Goal: Task Accomplishment & Management: Complete application form

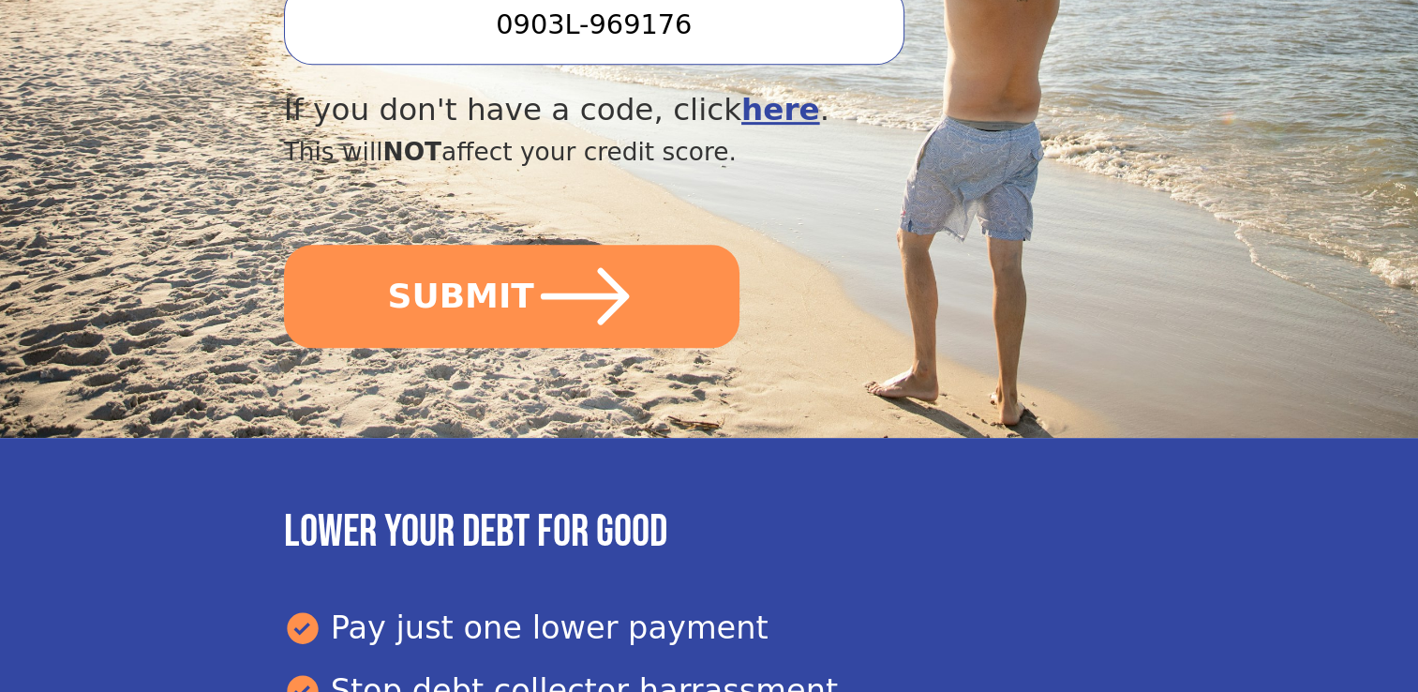
scroll to position [862, 0]
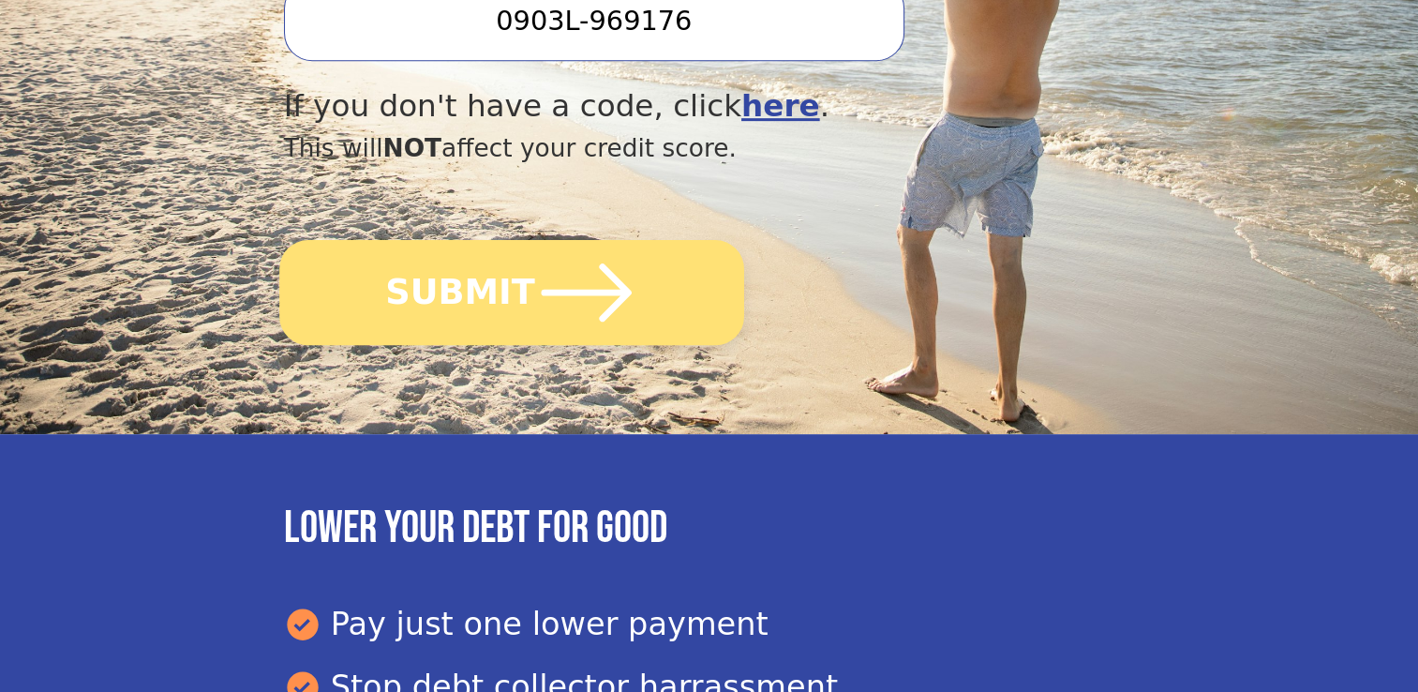
click at [486, 240] on button "SUBMIT" at bounding box center [511, 292] width 465 height 105
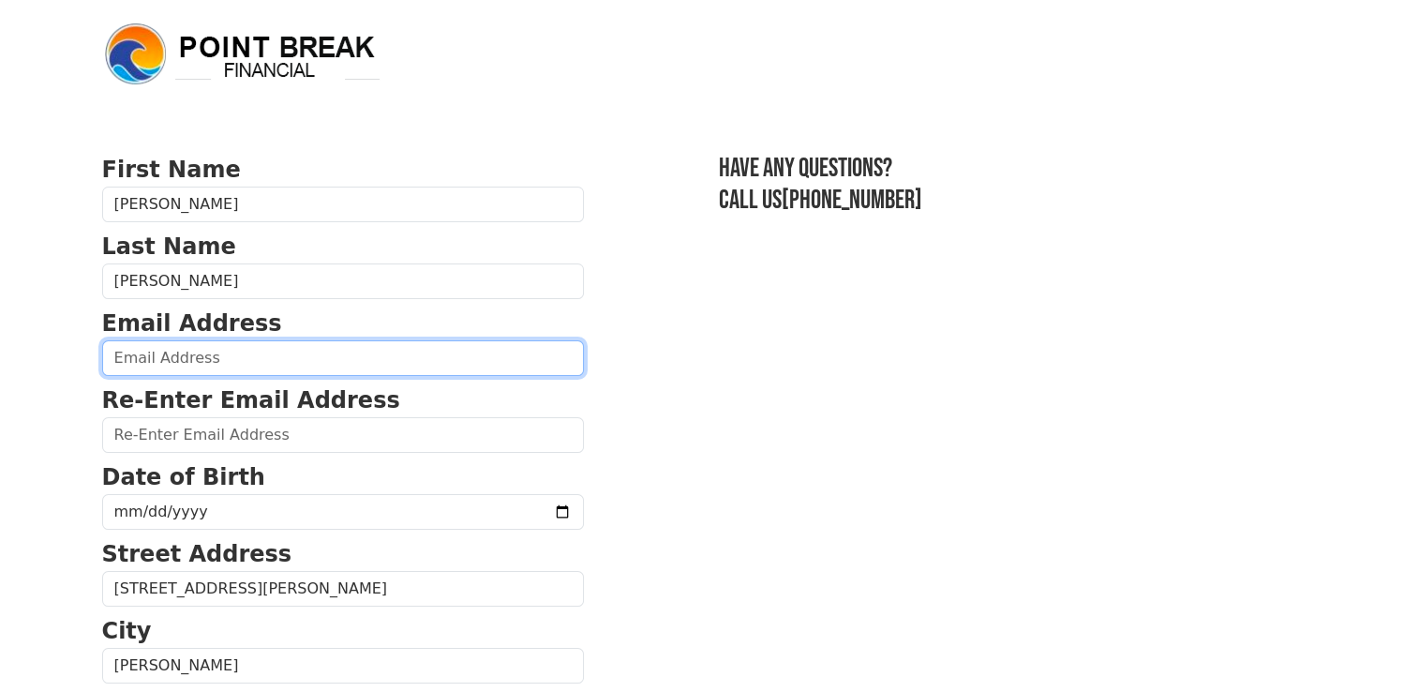
click at [189, 358] on input "email" at bounding box center [343, 358] width 482 height 36
type input "rdrowsey@msn.com"
type input "(406) 594-2339"
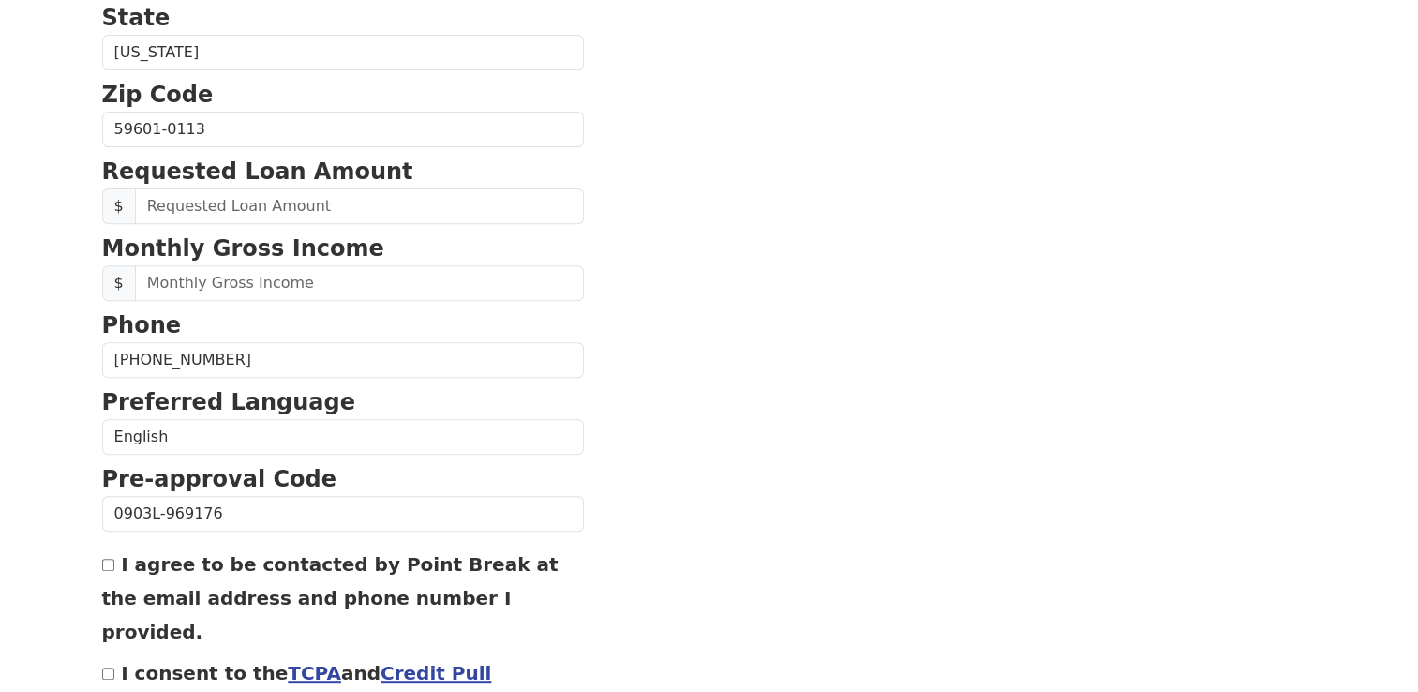
scroll to position [699, 0]
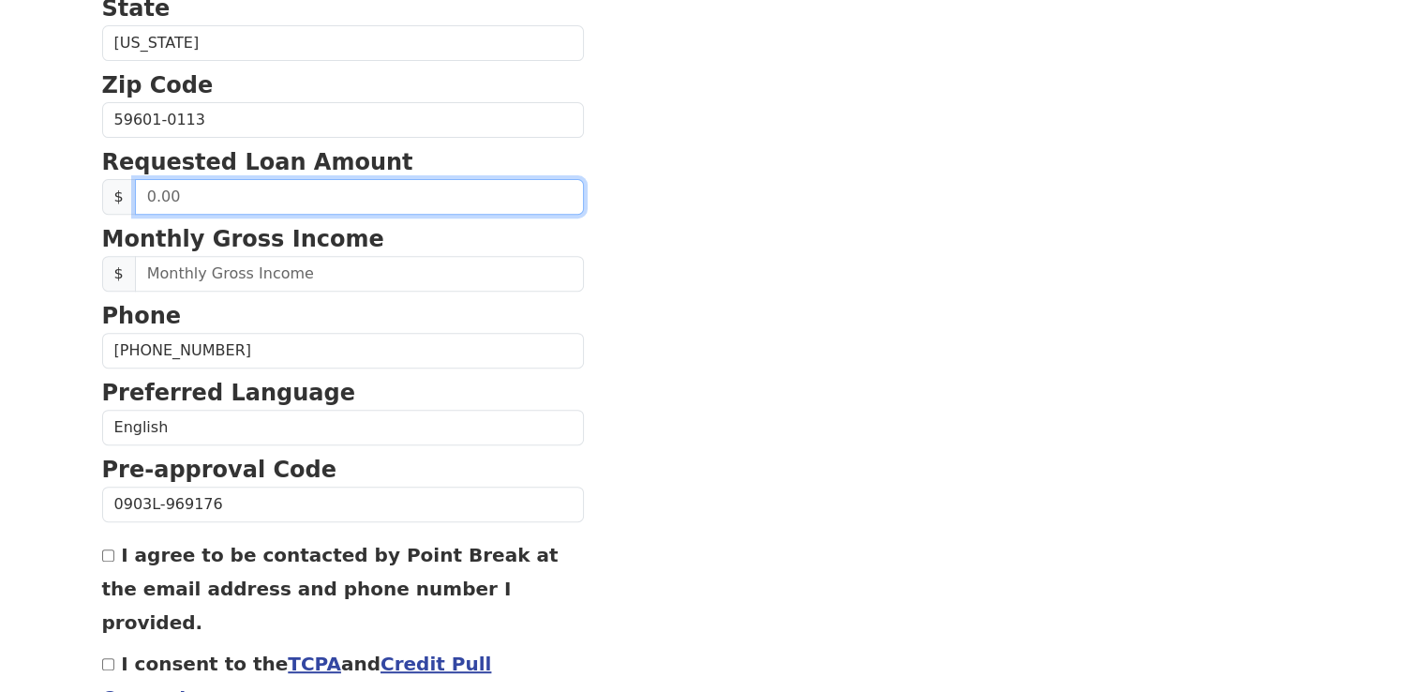
click at [479, 188] on input "text" at bounding box center [359, 197] width 449 height 36
type input "20,000.00"
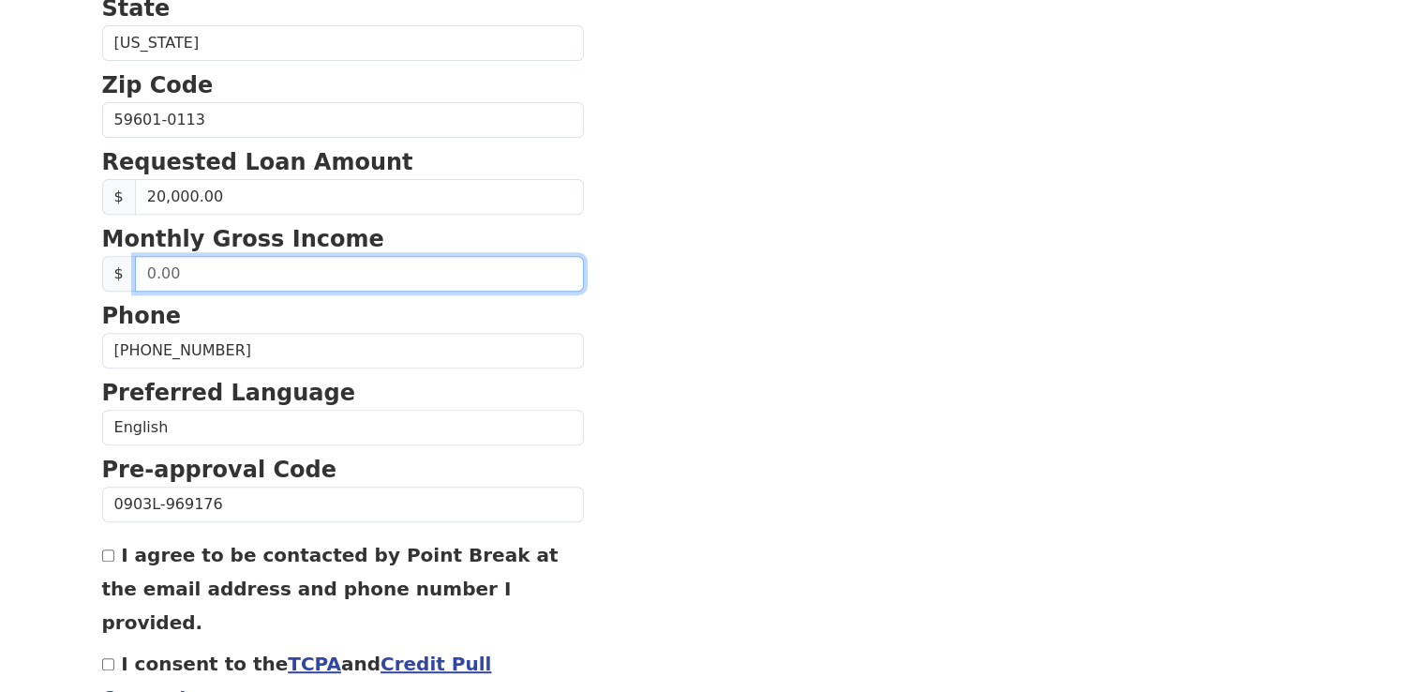
click at [178, 264] on input "text" at bounding box center [359, 274] width 449 height 36
click at [157, 268] on input "text" at bounding box center [359, 274] width 449 height 36
click at [175, 269] on input "text" at bounding box center [359, 274] width 449 height 36
click at [184, 276] on input "0.00" at bounding box center [359, 274] width 449 height 36
click at [143, 269] on input "0.00" at bounding box center [359, 274] width 449 height 36
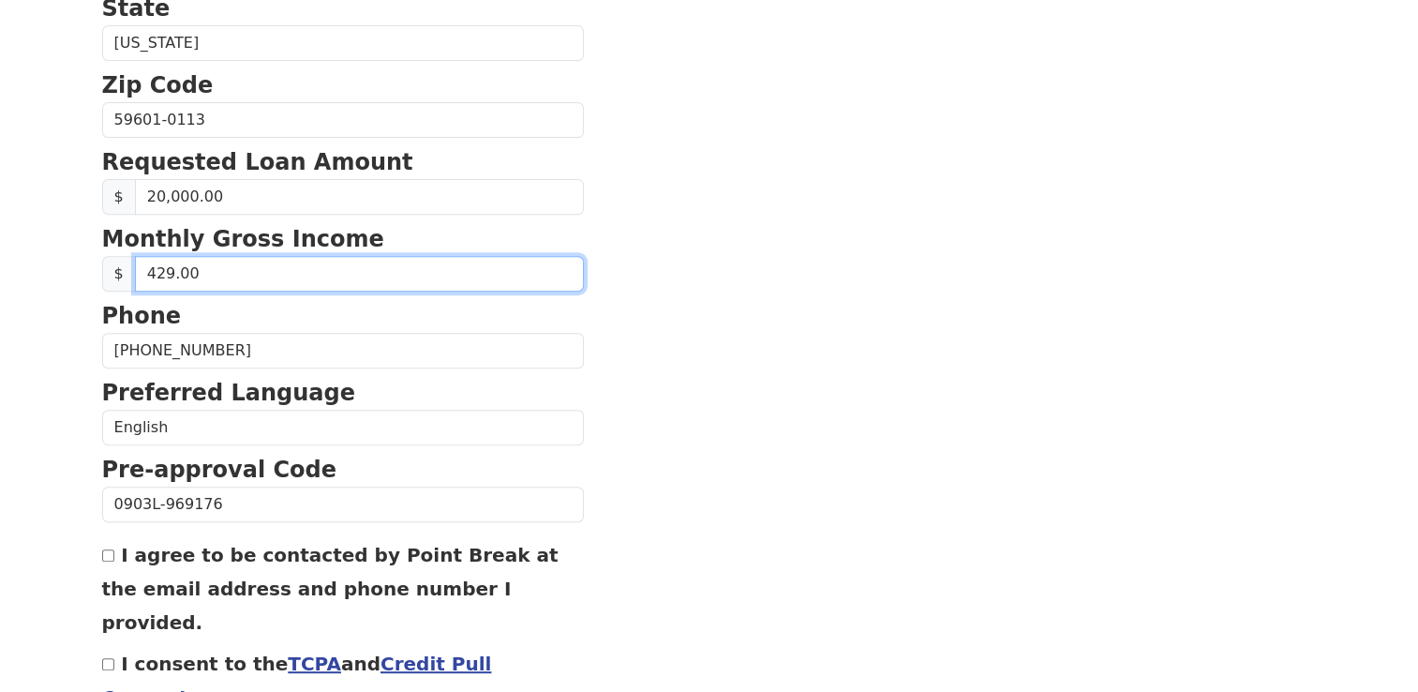
type input "4,293.00"
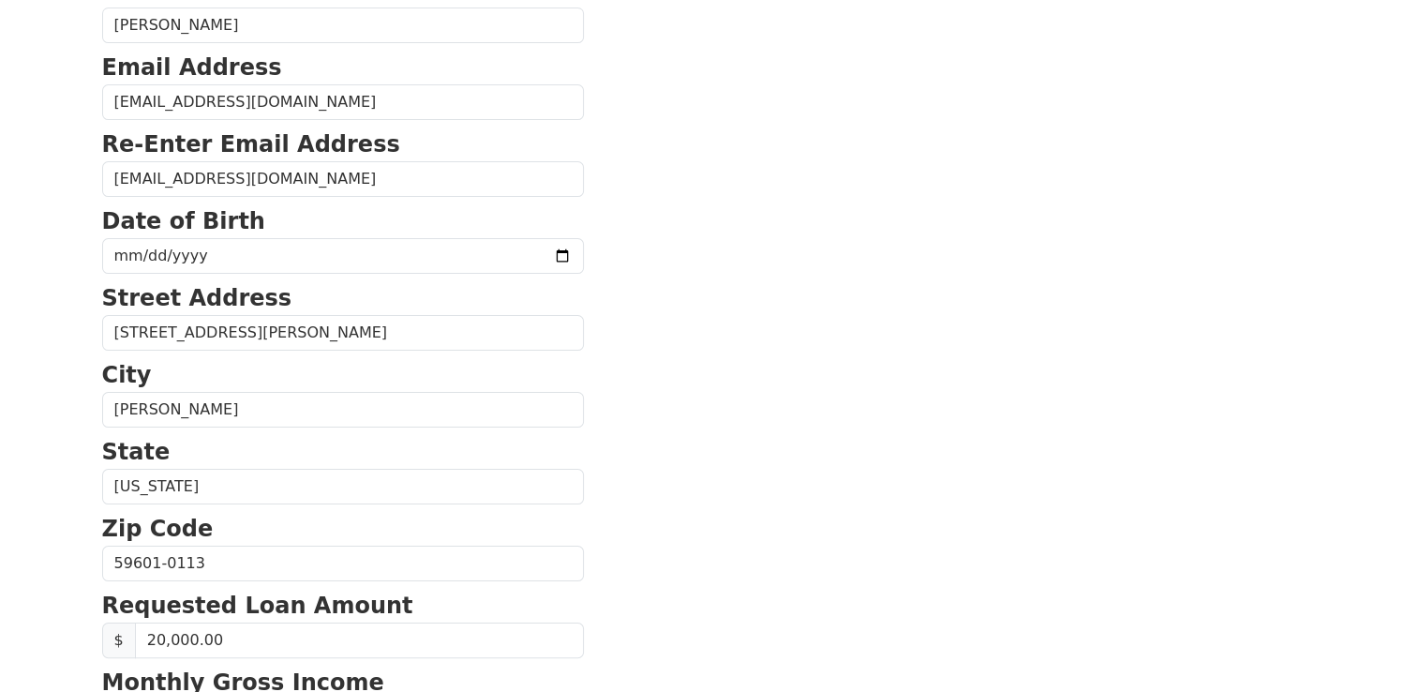
scroll to position [218, 0]
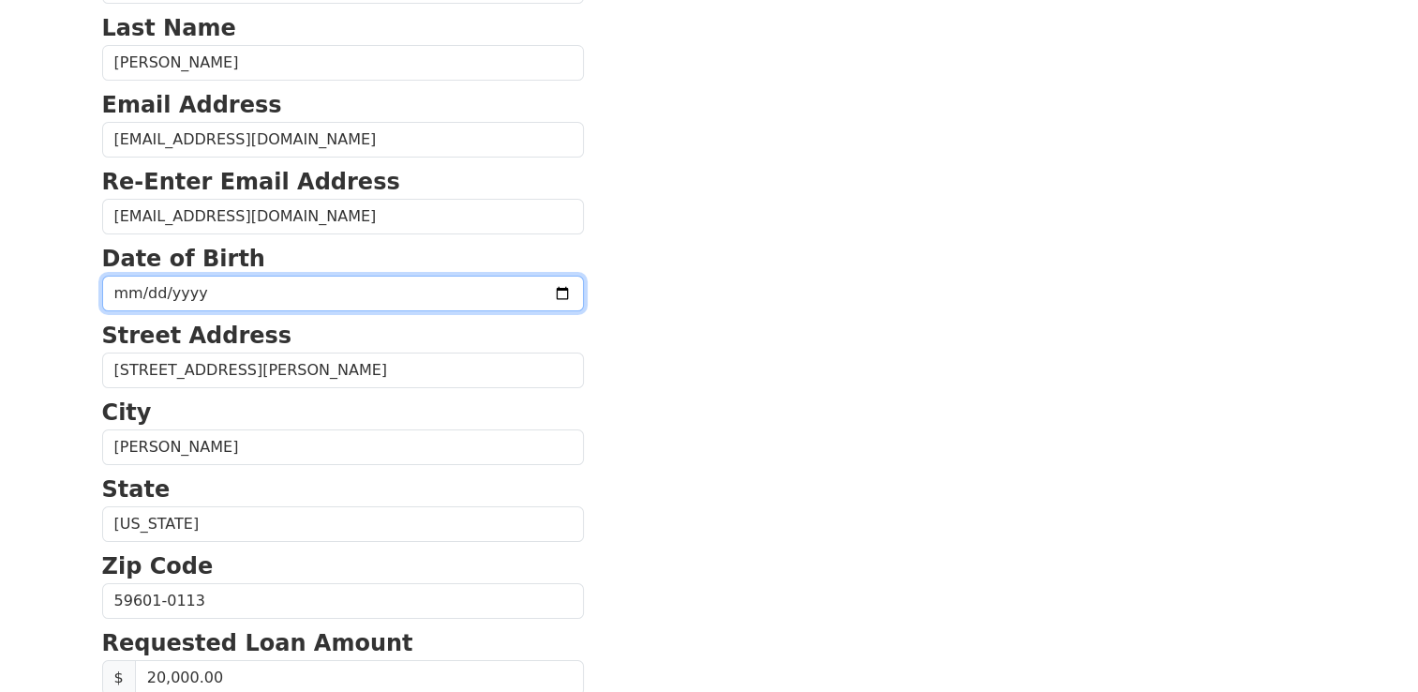
click at [129, 299] on input "date" at bounding box center [343, 294] width 482 height 36
type input "1965-06-08"
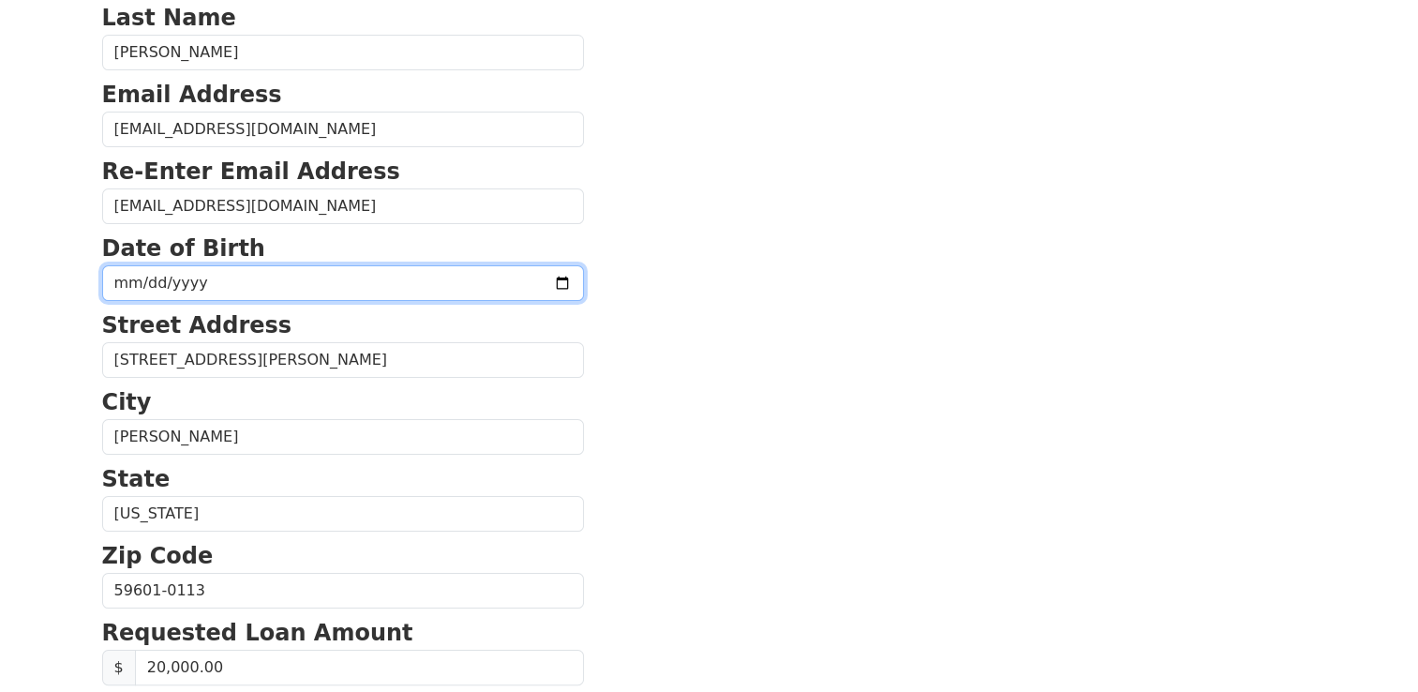
scroll to position [237, 0]
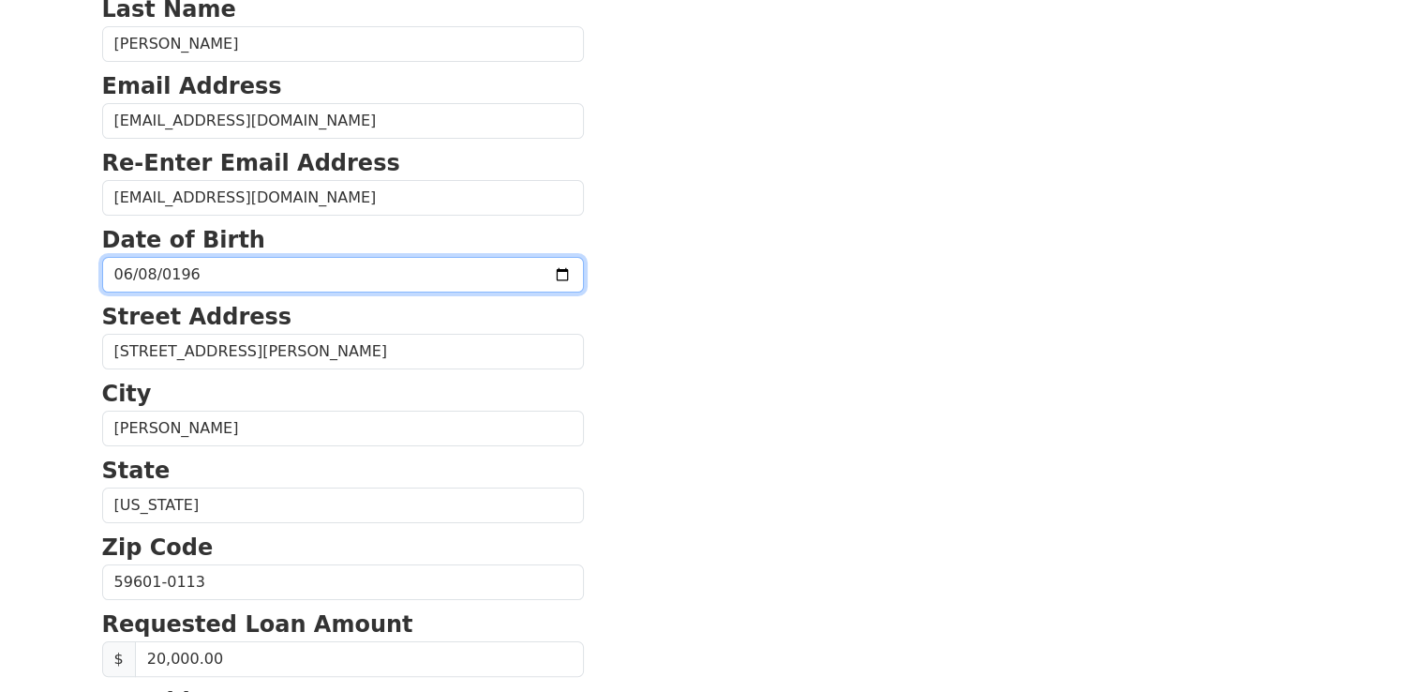
type input "1964-06-08"
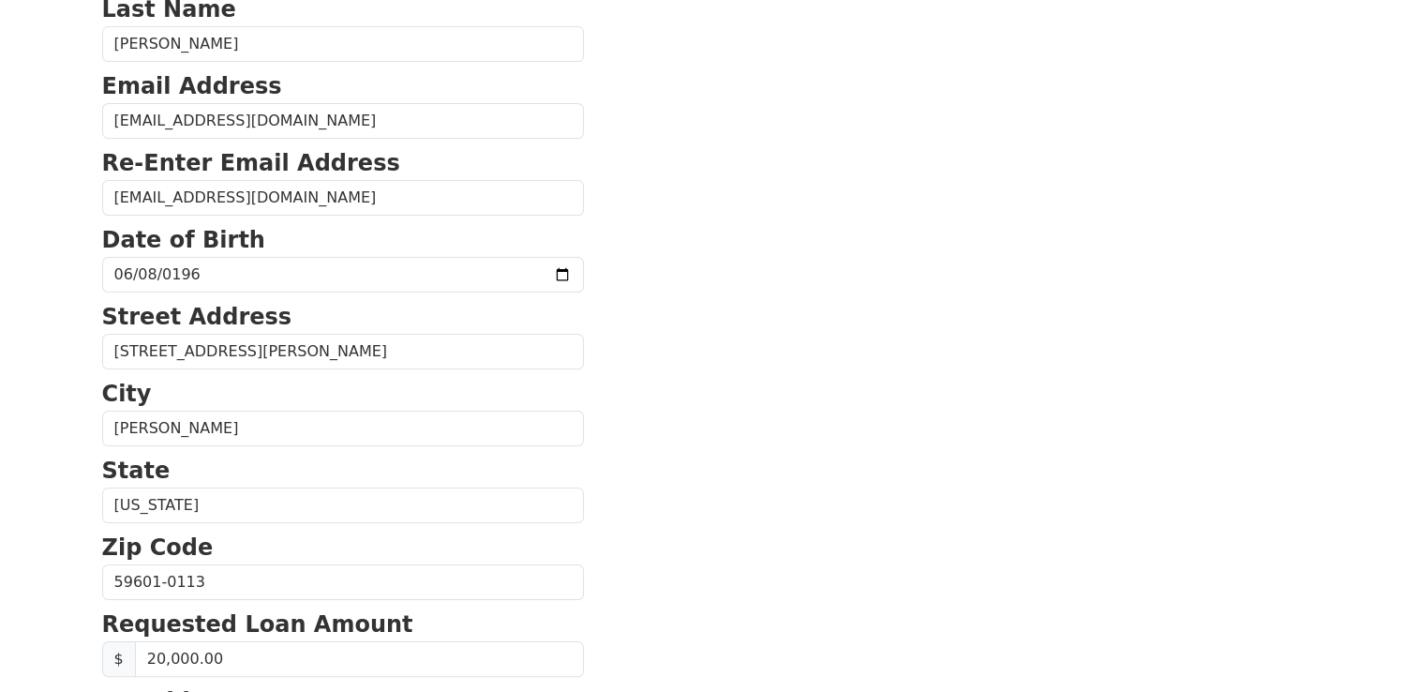
click at [634, 429] on section "First Name Roger Last Name Rowsey Email Address rdrowsey@msn.com Re-Enter Email…" at bounding box center [709, 584] width 1214 height 1336
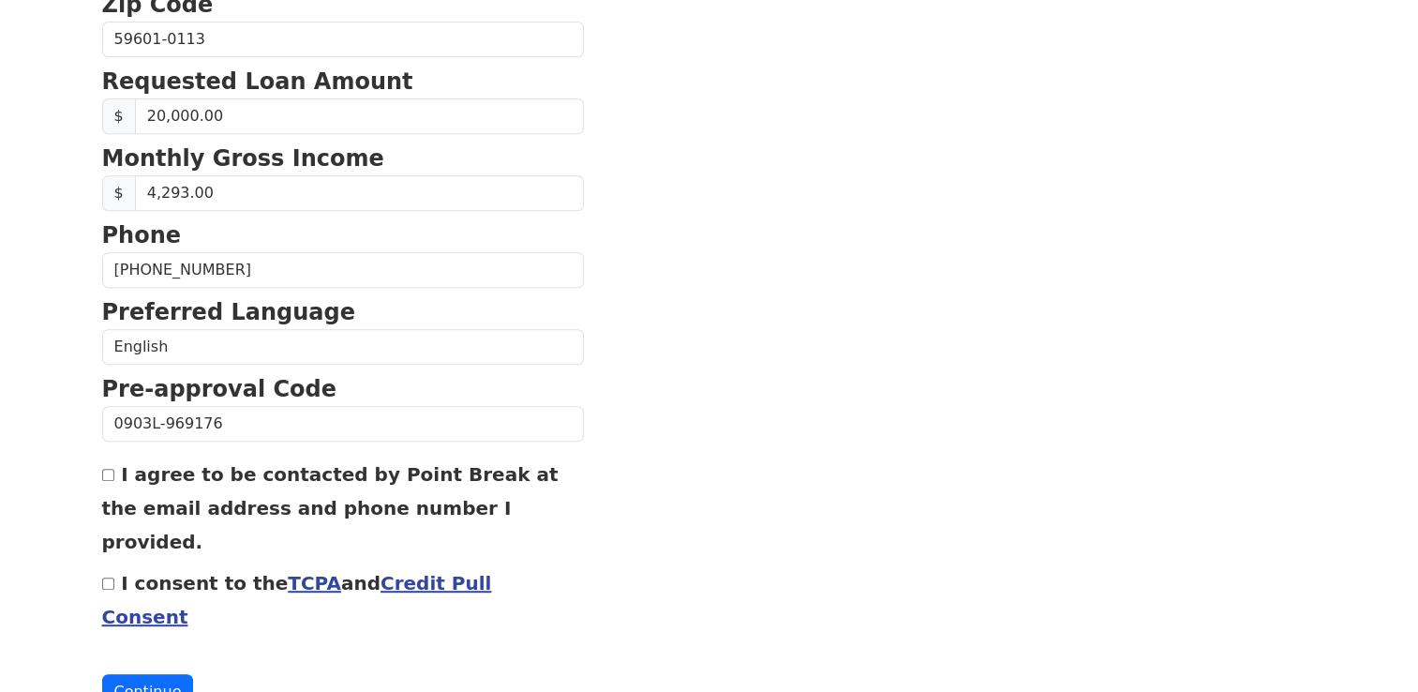
scroll to position [794, 0]
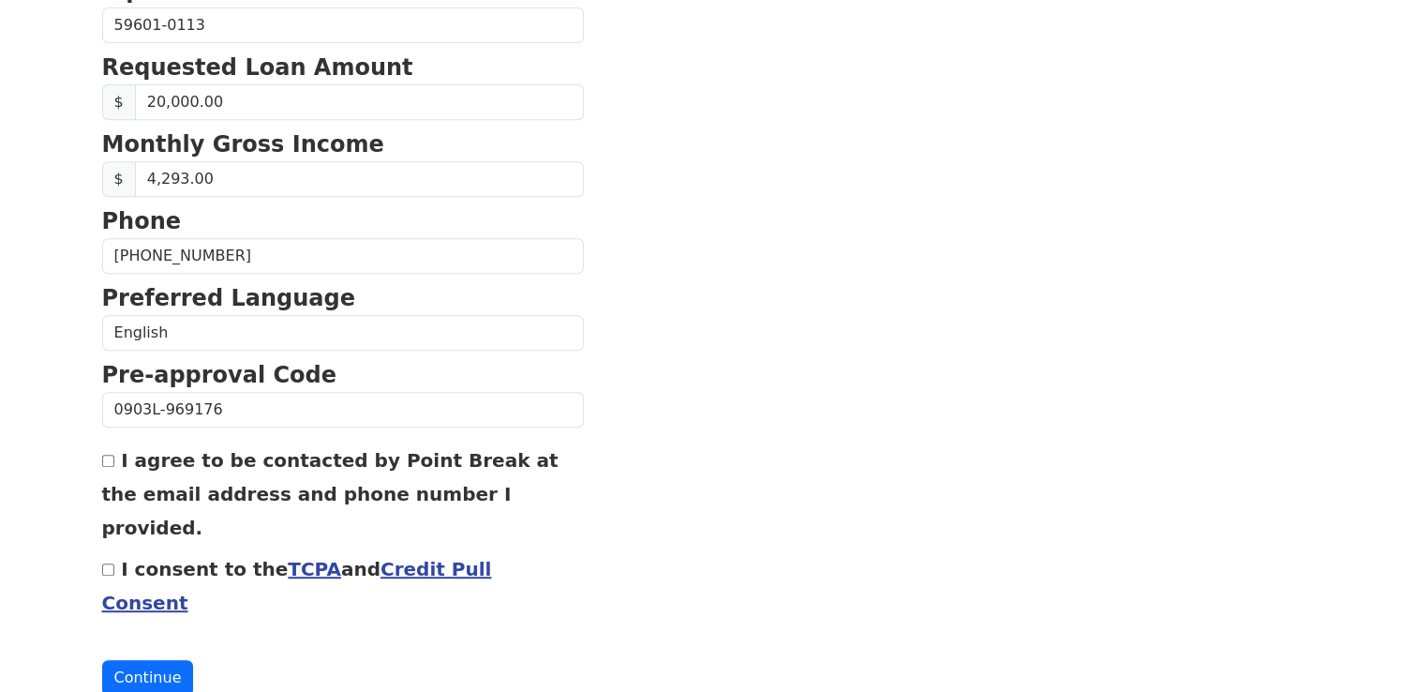
click at [109, 458] on input "I agree to be contacted by Point Break at the email address and phone number I …" at bounding box center [108, 460] width 12 height 12
checkbox input "true"
click at [108, 563] on input "I consent to the TCPA and Credit Pull Consent" at bounding box center [108, 569] width 12 height 12
checkbox input "true"
click at [135, 660] on button "Continue" at bounding box center [148, 678] width 92 height 36
